Goal: Task Accomplishment & Management: Manage account settings

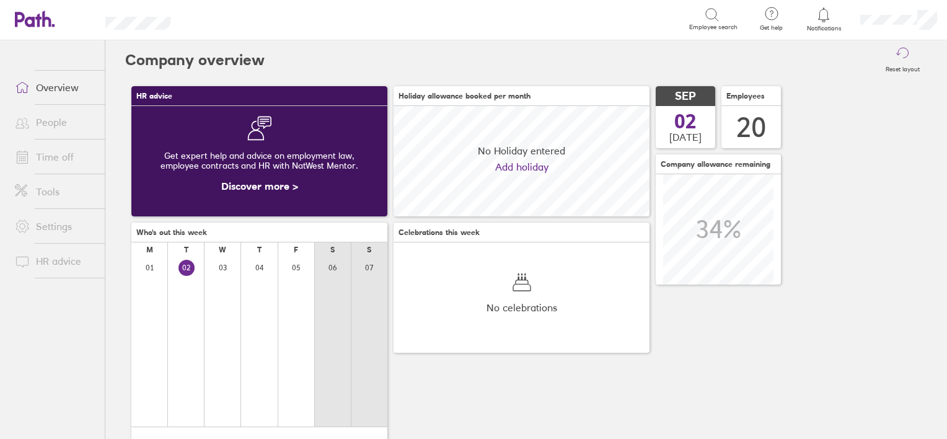
scroll to position [110, 256]
click at [54, 153] on link "Time off" at bounding box center [55, 156] width 100 height 25
